Goal: Task Accomplishment & Management: Manage account settings

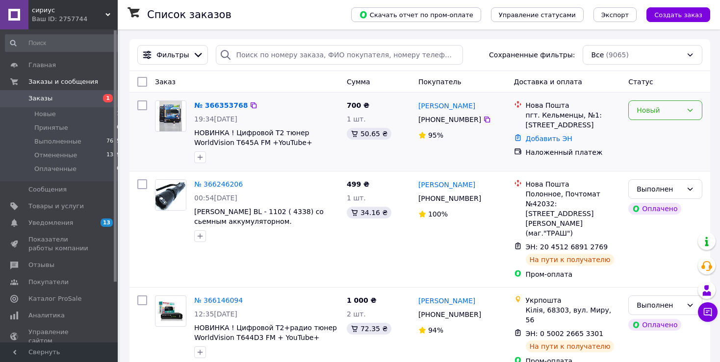
click at [689, 112] on icon at bounding box center [690, 110] width 8 height 8
click at [653, 134] on li "Принят" at bounding box center [664, 132] width 73 height 18
drag, startPoint x: 564, startPoint y: 244, endPoint x: 643, endPoint y: 381, distance: 158.1
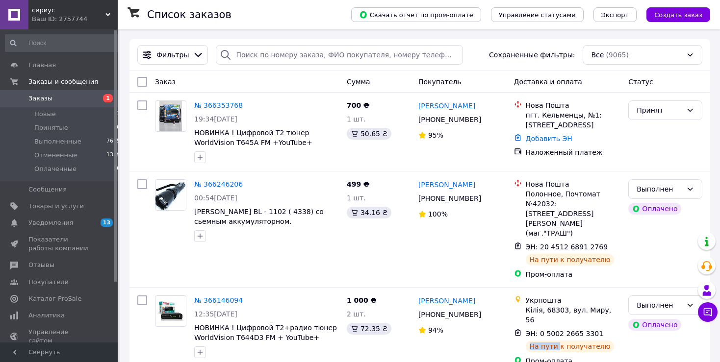
scroll to position [38, 0]
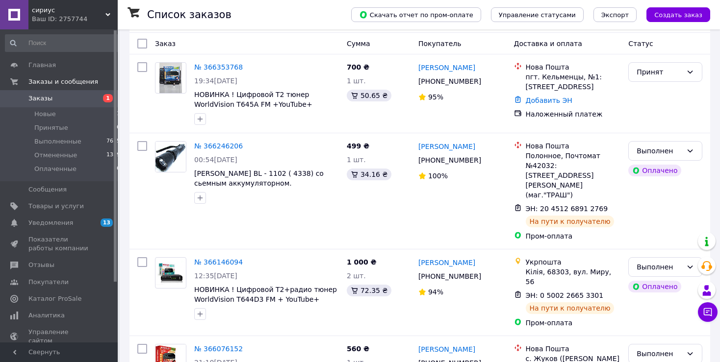
click at [296, 43] on div "Заказ" at bounding box center [247, 44] width 192 height 18
click at [213, 70] on link "№ 366353768" at bounding box center [218, 67] width 49 height 8
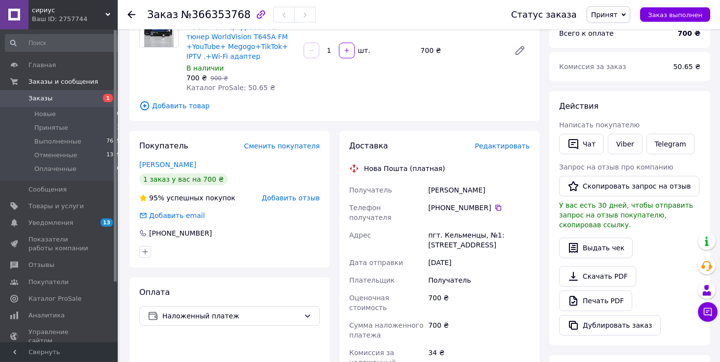
scroll to position [103, 0]
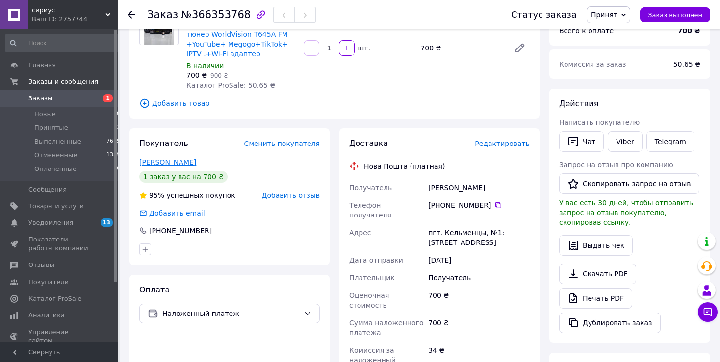
click at [156, 163] on link "[PERSON_NAME]" at bounding box center [167, 162] width 57 height 8
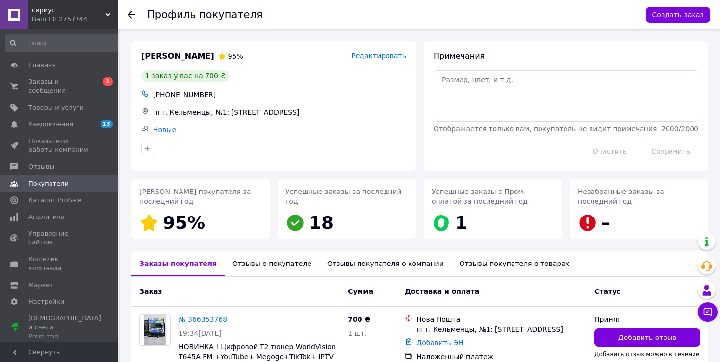
click at [132, 15] on use at bounding box center [131, 15] width 8 height 8
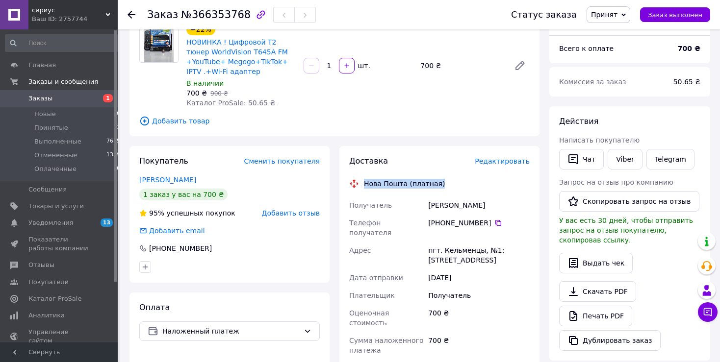
click at [466, 195] on div "Доставка Редактировать Нова Пошта (платная) Получатель [PERSON_NAME] Телефон по…" at bounding box center [439, 347] width 180 height 382
drag, startPoint x: 466, startPoint y: 195, endPoint x: 461, endPoint y: 218, distance: 23.7
click at [461, 218] on div "Доставка Редактировать Нова Пошта (платная) Получатель [PERSON_NAME] Телефон по…" at bounding box center [439, 347] width 180 height 382
click at [40, 266] on span "Отзывы" at bounding box center [41, 265] width 26 height 9
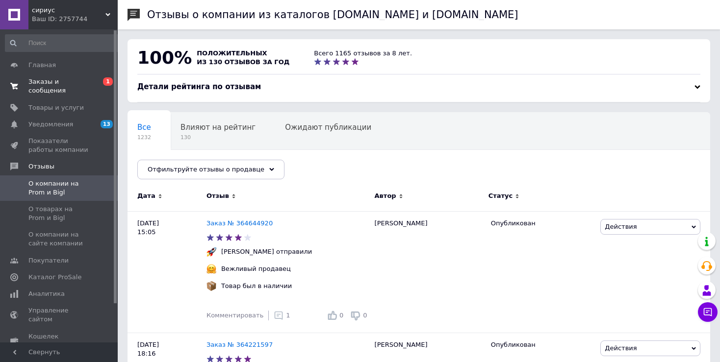
click at [69, 83] on span "Заказы и сообщения" at bounding box center [59, 86] width 62 height 18
